Goal: Obtain resource: Download file/media

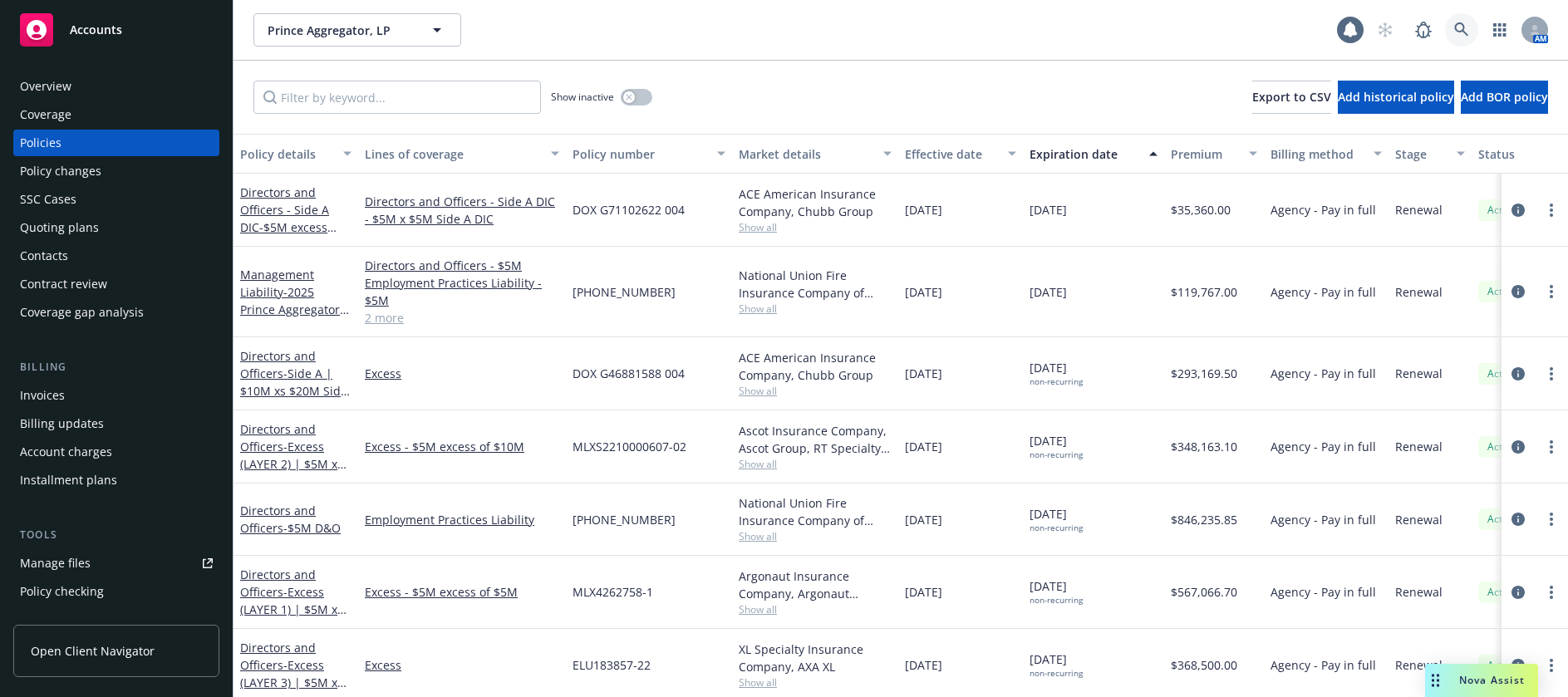
click at [1461, 25] on icon at bounding box center [1462, 29] width 15 height 15
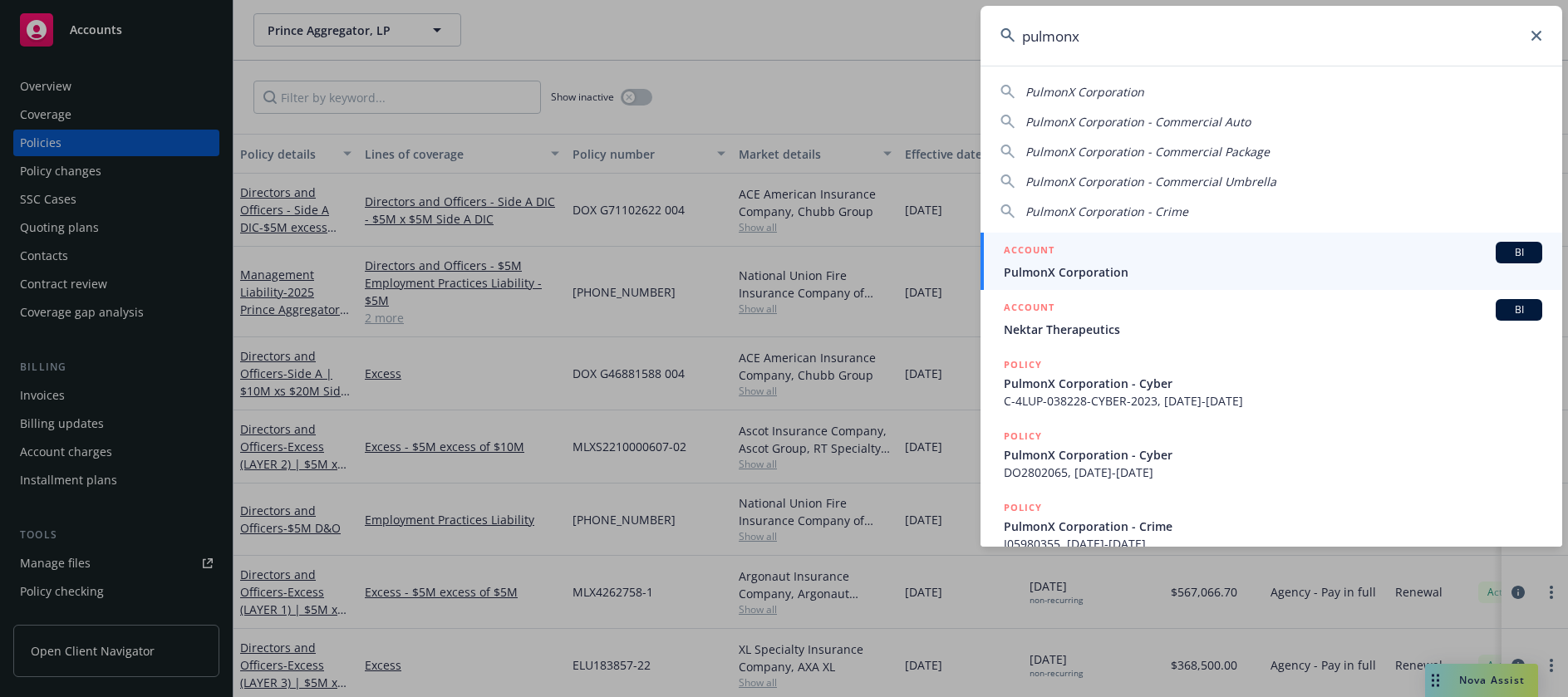
type input "pulmonx"
click at [1114, 272] on span "PulmonX Corporation" at bounding box center [1273, 272] width 538 height 18
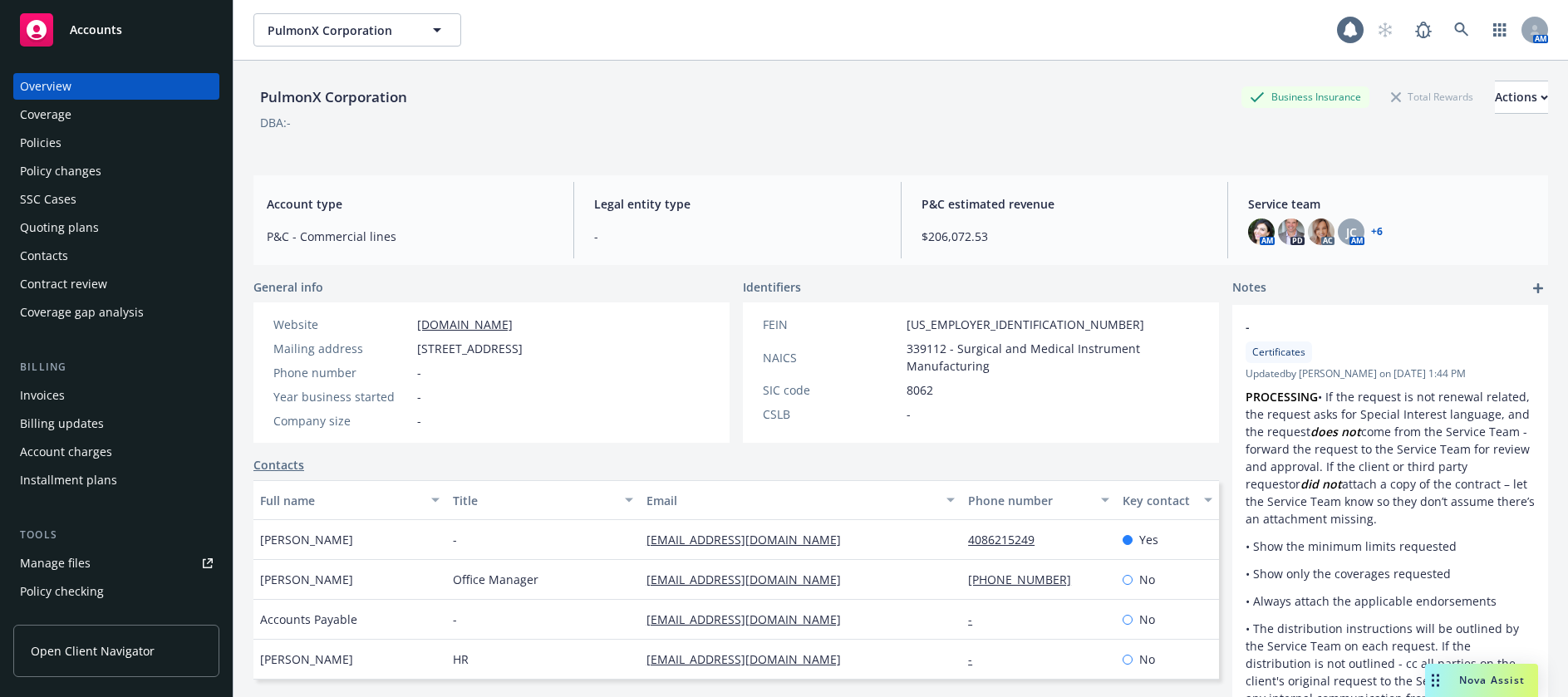
click at [80, 561] on div "Manage files" at bounding box center [55, 563] width 71 height 27
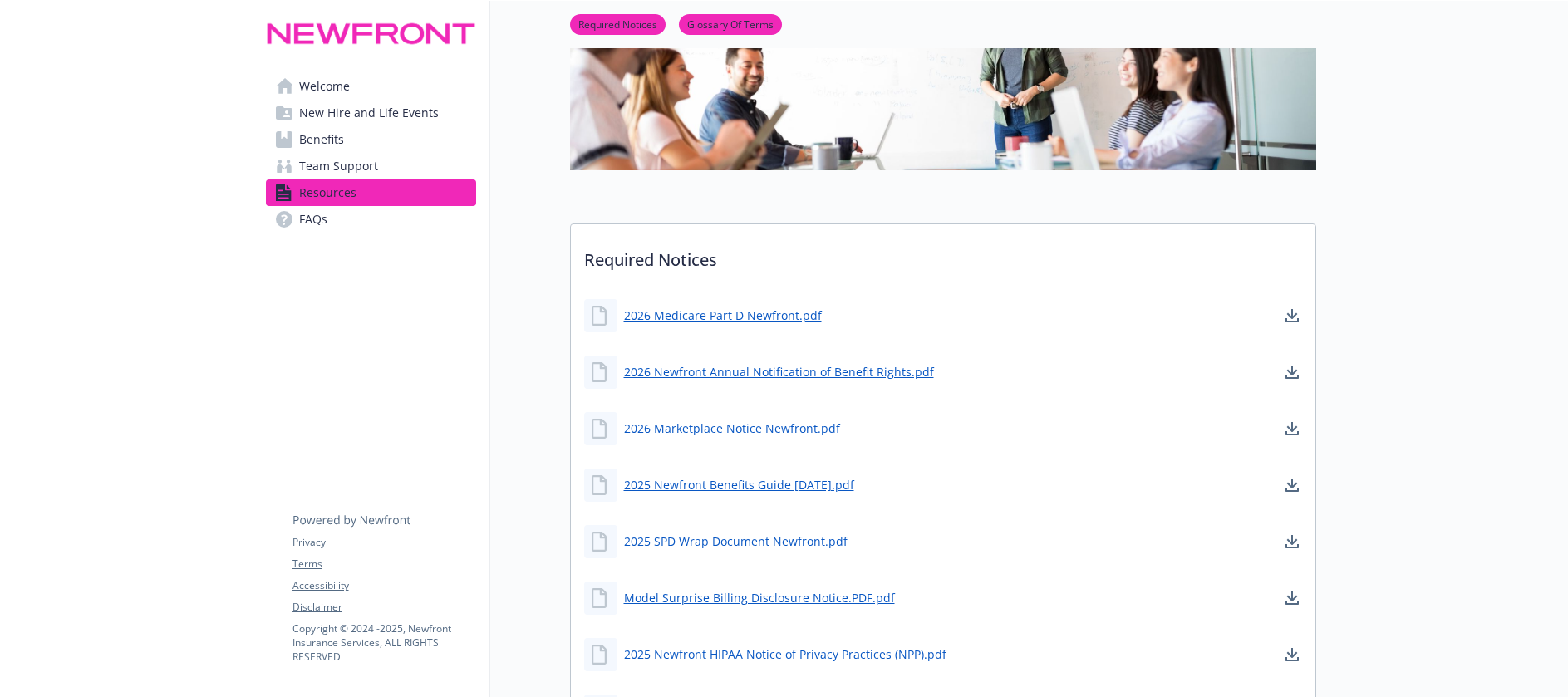
scroll to position [166, 0]
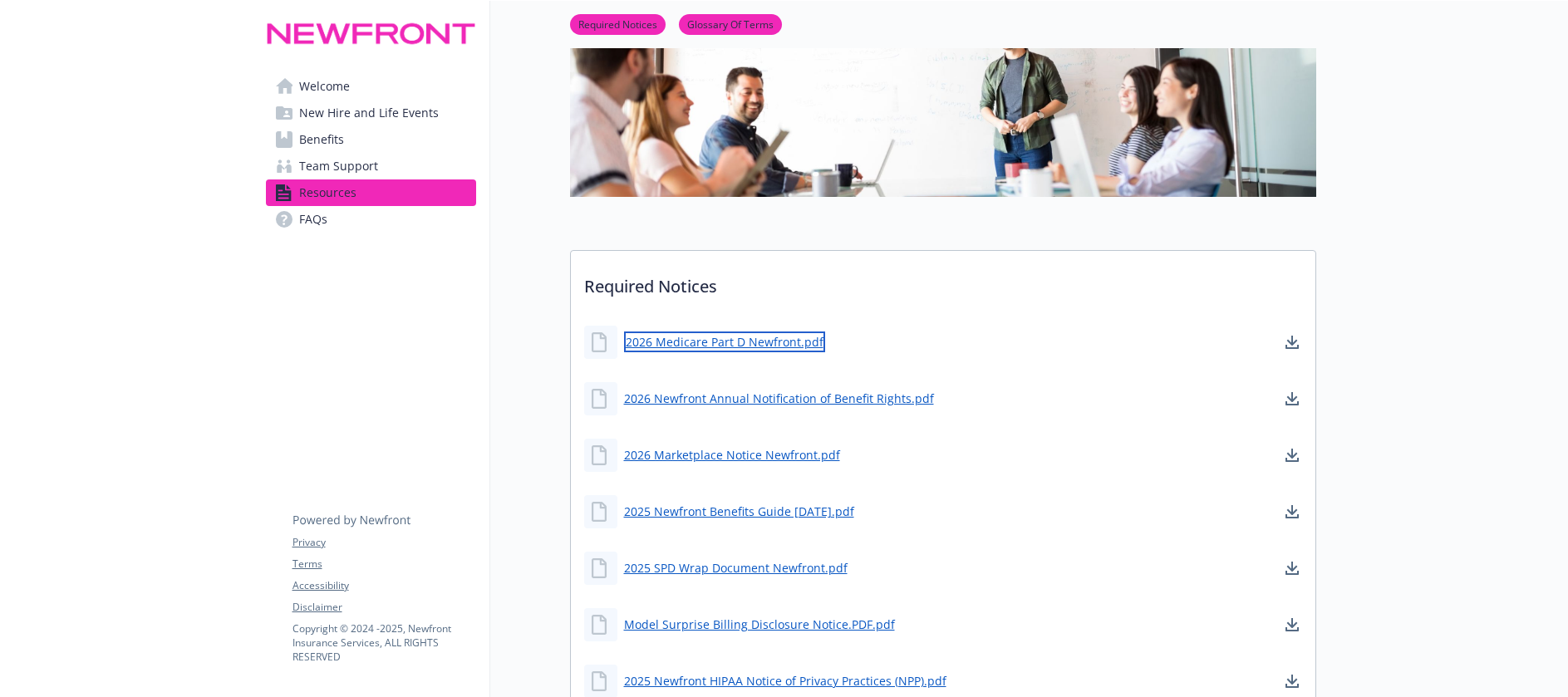
click at [771, 340] on link "2026 Medicare Part D Newfront.pdf" at bounding box center [725, 341] width 201 height 20
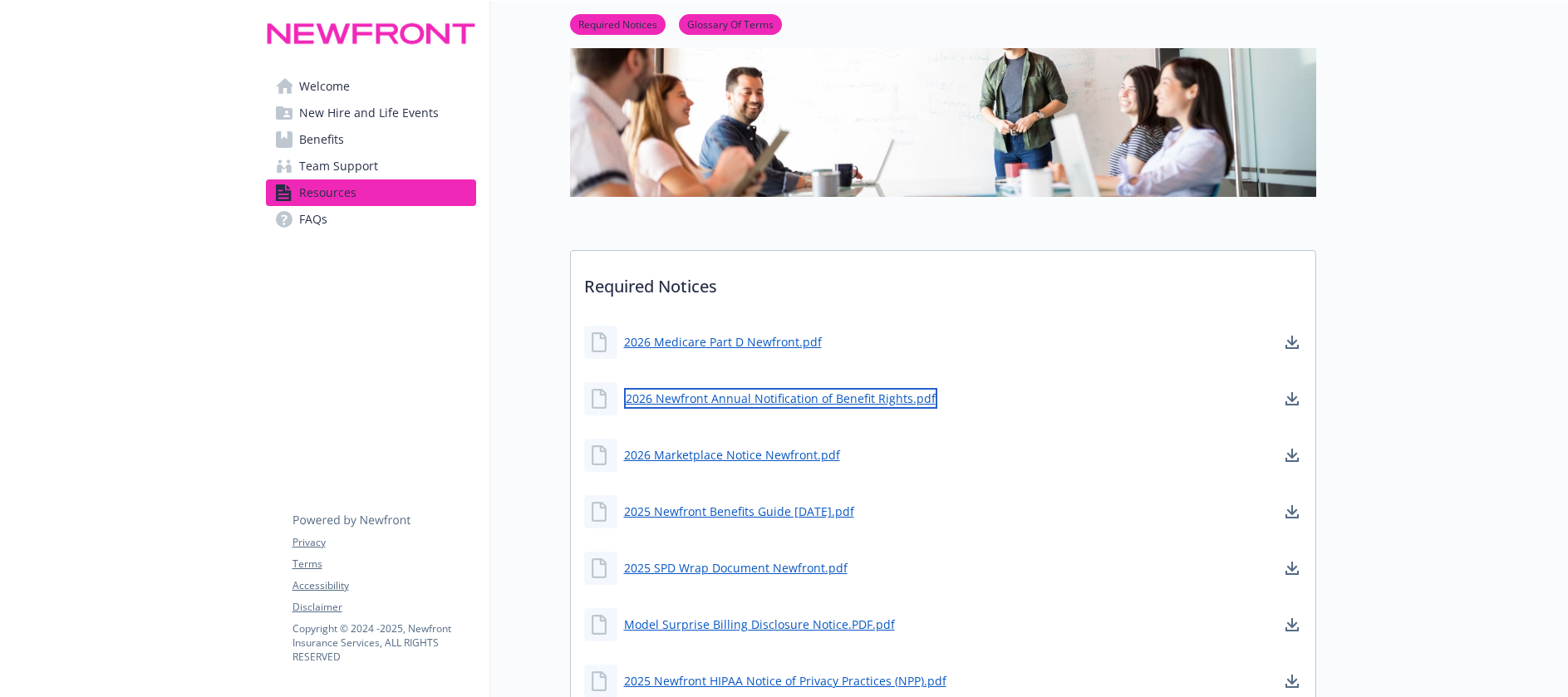
click at [839, 396] on link "2026 Newfront Annual Notification of Benefit Rights.pdf" at bounding box center [780, 398] width 313 height 20
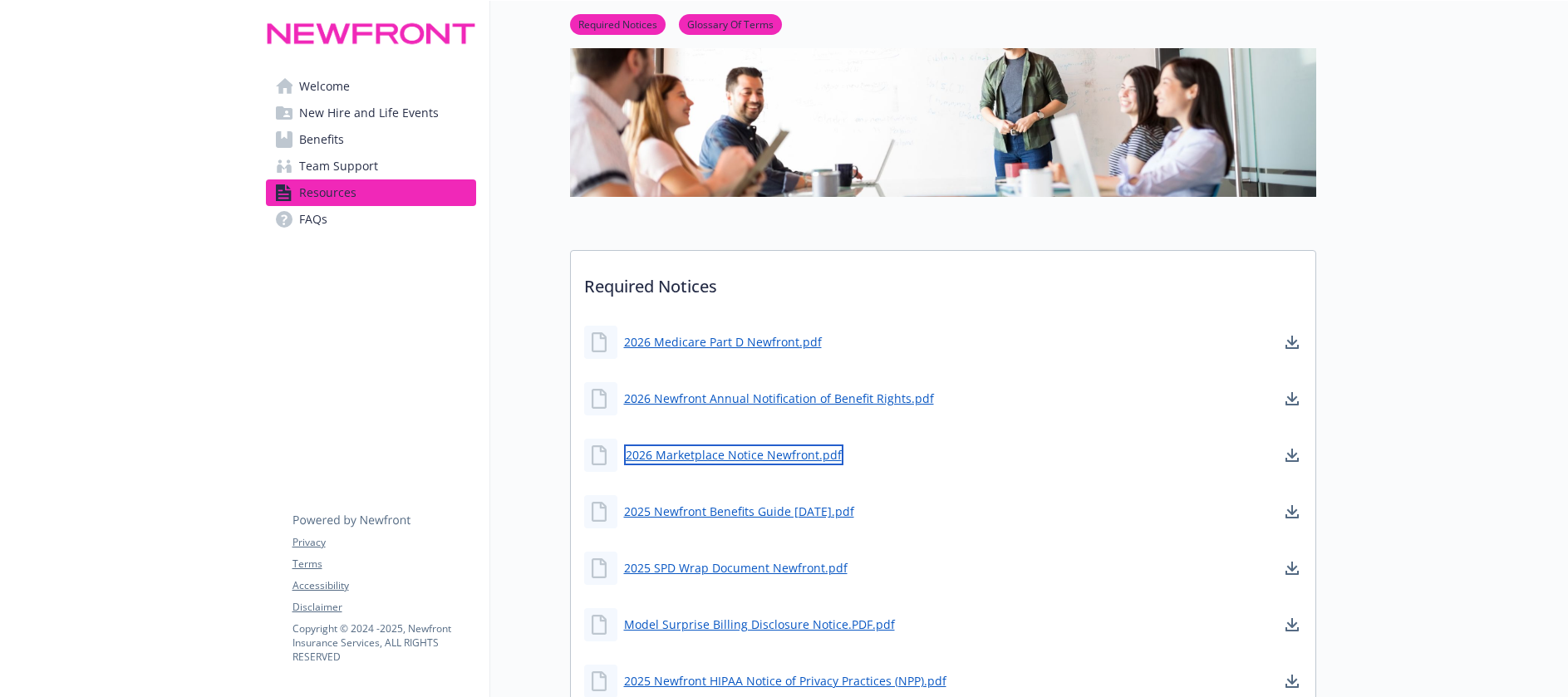
click at [796, 456] on link "2026 Marketplace Notice Newfront.pdf" at bounding box center [733, 454] width 219 height 20
